Goal: Navigation & Orientation: Find specific page/section

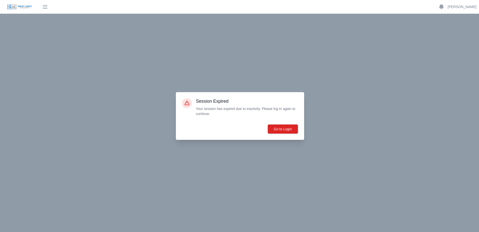
click at [289, 129] on button "Go to Login" at bounding box center [283, 129] width 31 height 10
click at [279, 131] on button "Go to Login" at bounding box center [283, 129] width 31 height 10
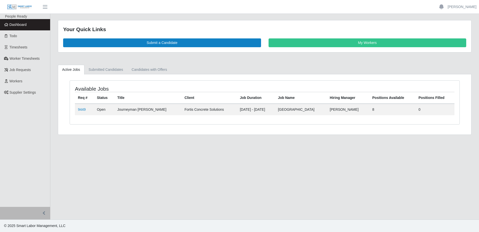
click at [13, 25] on span "Dashboard" at bounding box center [18, 25] width 17 height 4
